Goal: Transaction & Acquisition: Purchase product/service

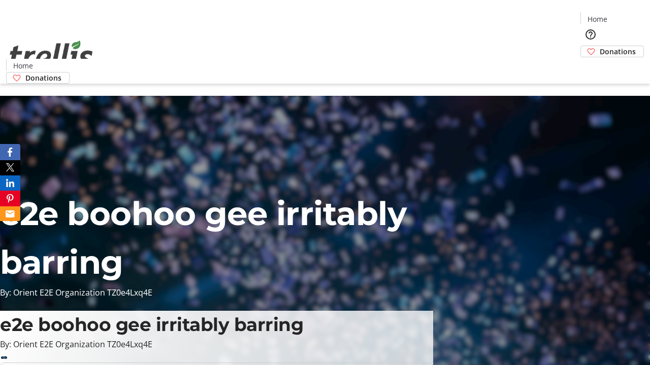
click at [599, 46] on span "Donations" at bounding box center [617, 51] width 36 height 11
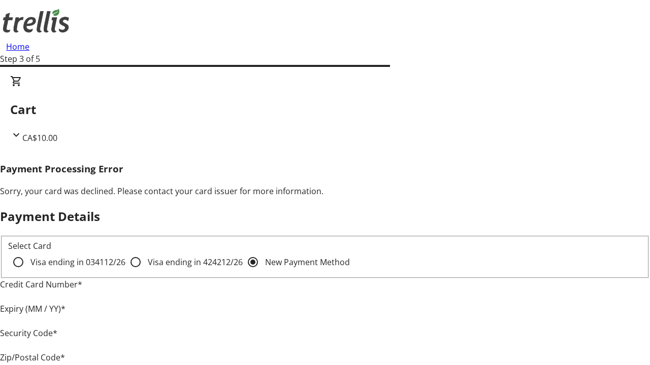
click at [125, 271] on input "Visa ending in 4242 12/26" at bounding box center [135, 262] width 20 height 20
radio input "true"
